Goal: Information Seeking & Learning: Learn about a topic

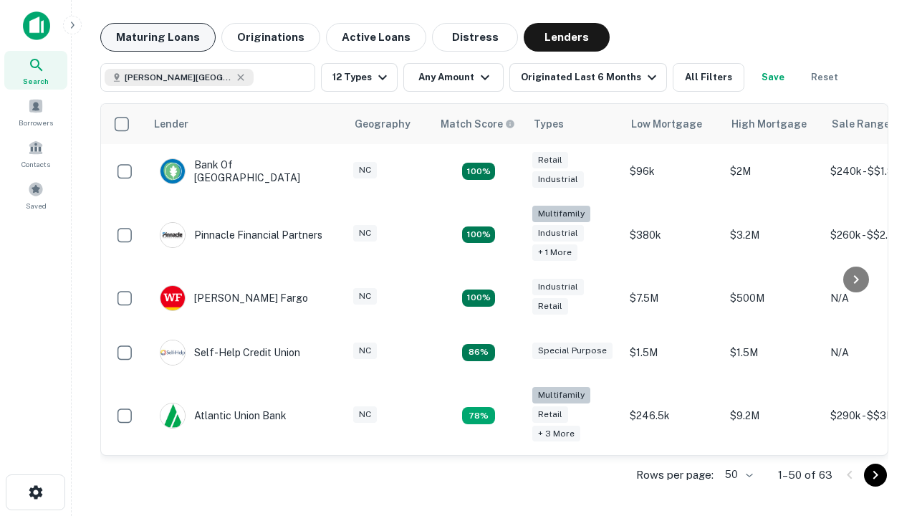
click at [158, 37] on button "Maturing Loans" at bounding box center [157, 37] width 115 height 29
